Goal: Obtain resource: Obtain resource

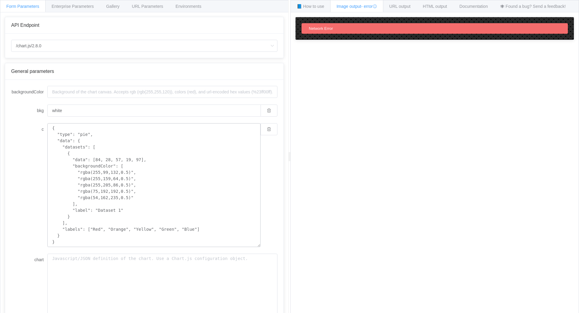
scroll to position [74, 0]
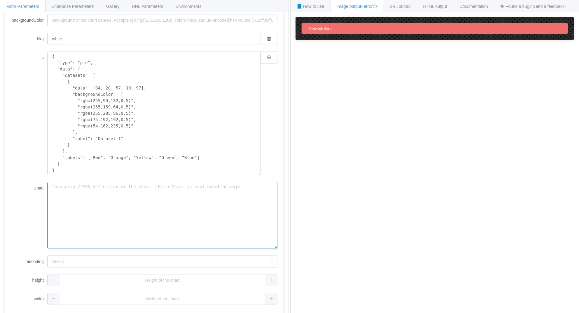
click at [140, 190] on textarea "chart" at bounding box center [162, 215] width 230 height 67
type textarea "Arizal"
click at [170, 258] on input "encoding" at bounding box center [162, 262] width 230 height 12
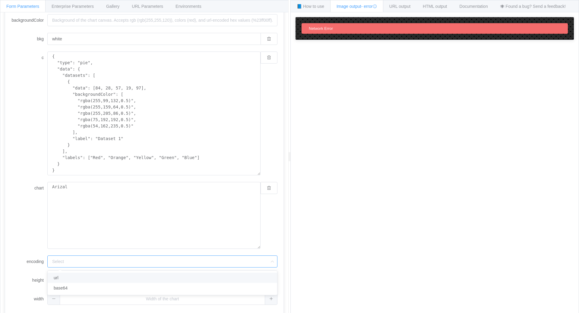
click at [158, 275] on li "url" at bounding box center [162, 278] width 229 height 10
type input "url"
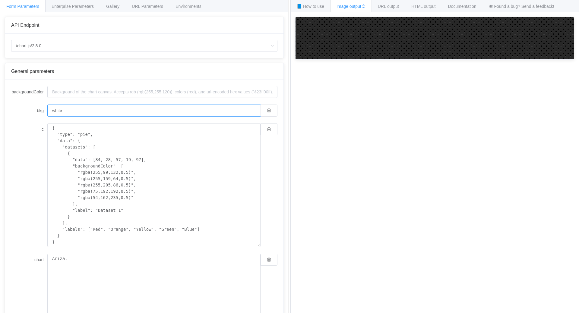
click at [157, 114] on input "white" at bounding box center [153, 111] width 213 height 12
click at [275, 112] on button "button" at bounding box center [268, 111] width 17 height 12
click at [69, 3] on div "Enterprise Parameters" at bounding box center [72, 6] width 55 height 12
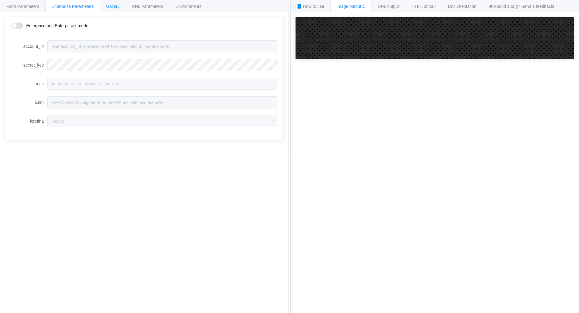
click at [118, 5] on span "Gallery" at bounding box center [112, 6] width 13 height 5
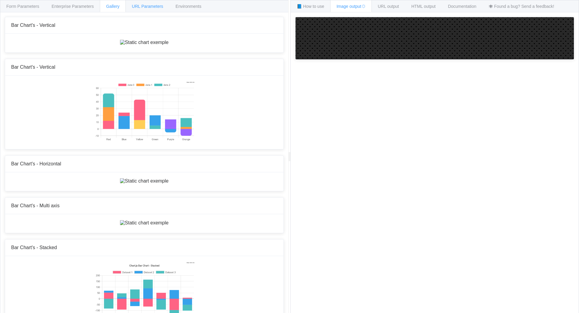
click at [138, 5] on span "URL Parameters" at bounding box center [147, 6] width 31 height 5
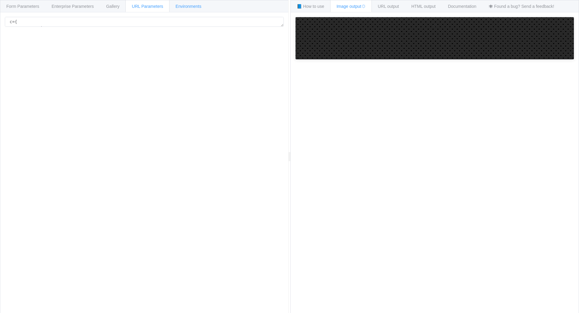
click at [189, 7] on span "Environments" at bounding box center [188, 6] width 26 height 5
click at [165, 68] on button "Add new environment" at bounding box center [182, 65] width 53 height 12
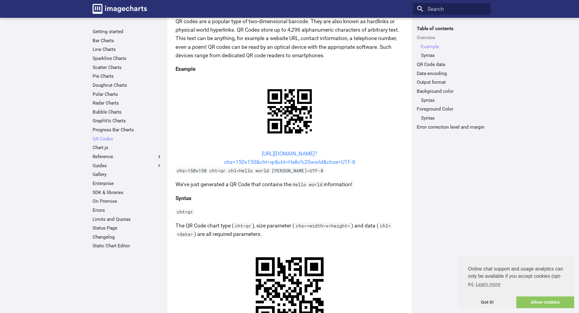
scroll to position [154, 0]
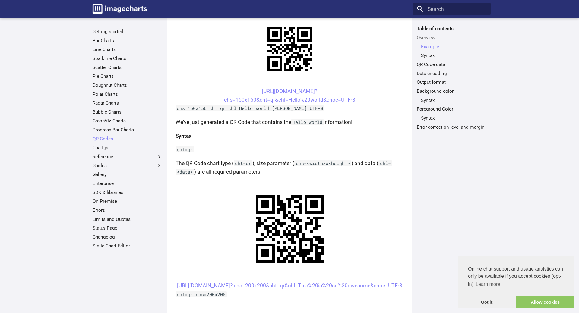
drag, startPoint x: 248, startPoint y: 92, endPoint x: 356, endPoint y: 103, distance: 108.8
click at [356, 103] on center "[URL][DOMAIN_NAME]? chs=150x150&cht=qr&chl=Hello%20world&choe=UTF-8" at bounding box center [289, 95] width 228 height 17
click at [286, 101] on link "[URL][DOMAIN_NAME]? chs=150x150&cht=qr&chl=Hello%20world&choe=UTF-8" at bounding box center [289, 95] width 131 height 14
click at [245, 92] on center "[URL][DOMAIN_NAME]? chs=150x150&cht=qr&chl=Hello%20world&choe=UTF-8" at bounding box center [289, 95] width 228 height 17
drag, startPoint x: 248, startPoint y: 92, endPoint x: 287, endPoint y: 103, distance: 40.4
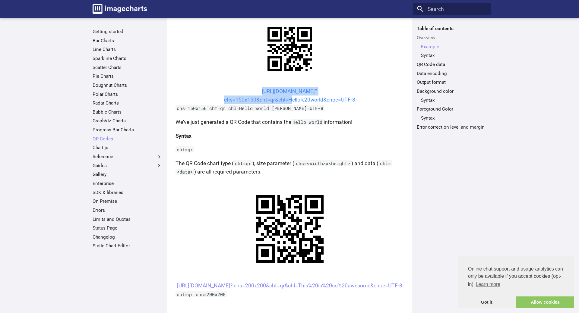
click at [287, 103] on center "https://image-charts.com/chart? chs=150x150&cht=qr&chl=Hello%20world&choe=UTF-8" at bounding box center [289, 95] width 228 height 17
click at [239, 88] on center "https://image-charts.com/chart? chs=150x150&cht=qr&chl=Hello%20world&choe=UTF-8" at bounding box center [289, 95] width 228 height 17
drag, startPoint x: 249, startPoint y: 92, endPoint x: 360, endPoint y: 98, distance: 111.4
click at [360, 98] on center "https://image-charts.com/chart? chs=150x150&cht=qr&chl=Hello%20world&choe=UTF-8" at bounding box center [289, 95] width 228 height 17
copy link "https://image-charts.com/chart? chs=150x150&cht=qr&chl=Hello%20world&choe=UTF-8"
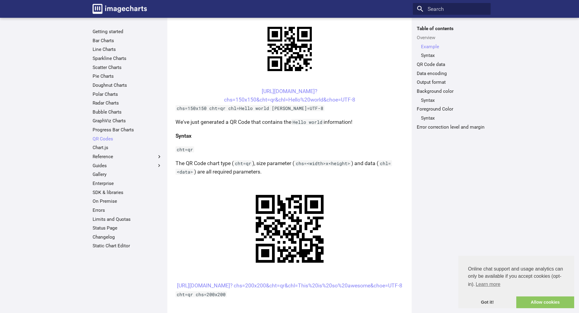
click at [226, 146] on p "cht=qr" at bounding box center [289, 149] width 228 height 8
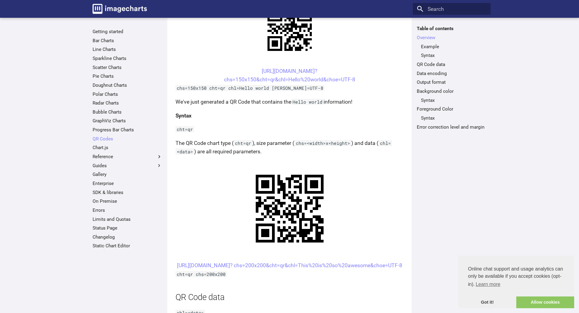
scroll to position [123, 0]
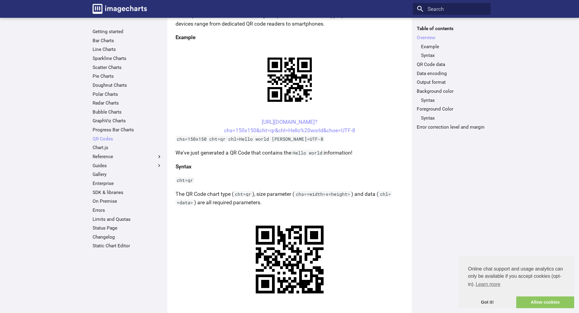
drag, startPoint x: 250, startPoint y: 121, endPoint x: 331, endPoint y: 123, distance: 80.8
click at [331, 123] on center "https://image-charts.com/chart? chs=150x150&cht=qr&chl=Hello%20world&choe=UTF-8" at bounding box center [289, 126] width 228 height 17
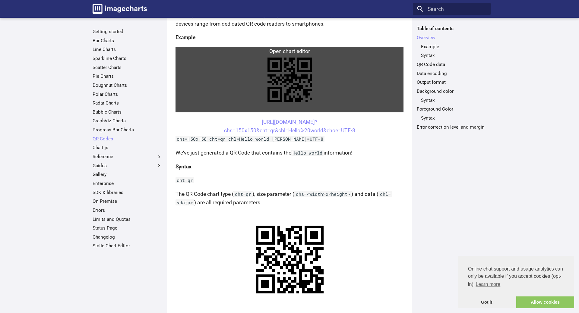
copy link "https://image-charts.com/chart?"
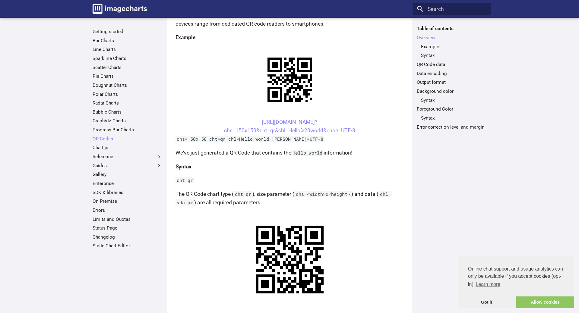
click at [340, 119] on center "https://image-charts.com/chart? chs=150x150&cht=qr&chl=Hello%20world&choe=UTF-8" at bounding box center [289, 126] width 228 height 17
drag, startPoint x: 250, startPoint y: 121, endPoint x: 356, endPoint y: 134, distance: 106.9
click at [356, 134] on center "https://image-charts.com/chart? chs=150x150&cht=qr&chl=Hello%20world&choe=UTF-8" at bounding box center [289, 126] width 228 height 17
copy link "https://image-charts.com/chart? chs=150x150&cht=qr&chl=Hello%20world&choe=UTF-8"
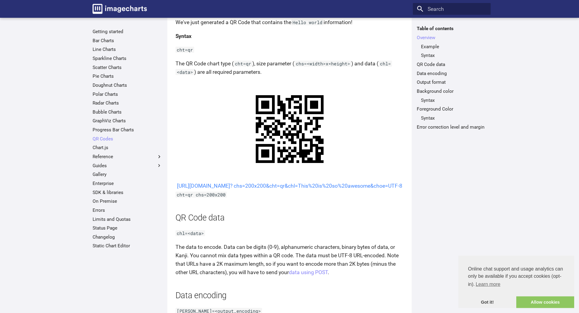
scroll to position [277, 0]
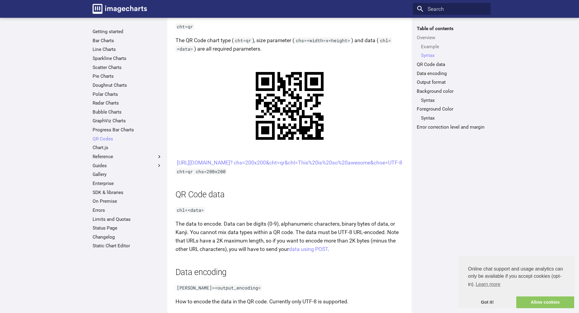
copy link "https://image-charts.com/chart? chs=200x200&cht=qr&chl=This%20is%20so%20awesome…"
drag, startPoint x: 251, startPoint y: 162, endPoint x: 375, endPoint y: 171, distance: 124.8
click at [375, 167] on center "https://image-charts.com/chart? chs=200x200&cht=qr&chl=This%20is%20so%20awesome…" at bounding box center [289, 163] width 228 height 8
copy link "https://image-charts.com/chart? chs=200x200&cht=qr&chl=This%20is%20so%20awesome…"
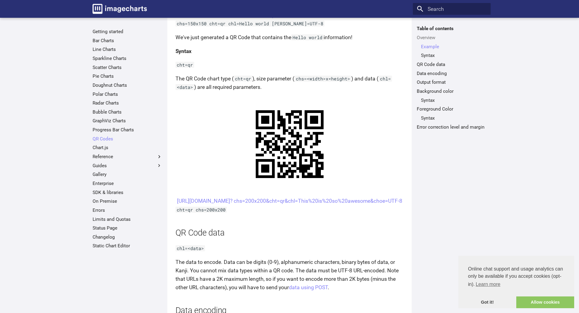
scroll to position [235, 0]
